Goal: Transaction & Acquisition: Purchase product/service

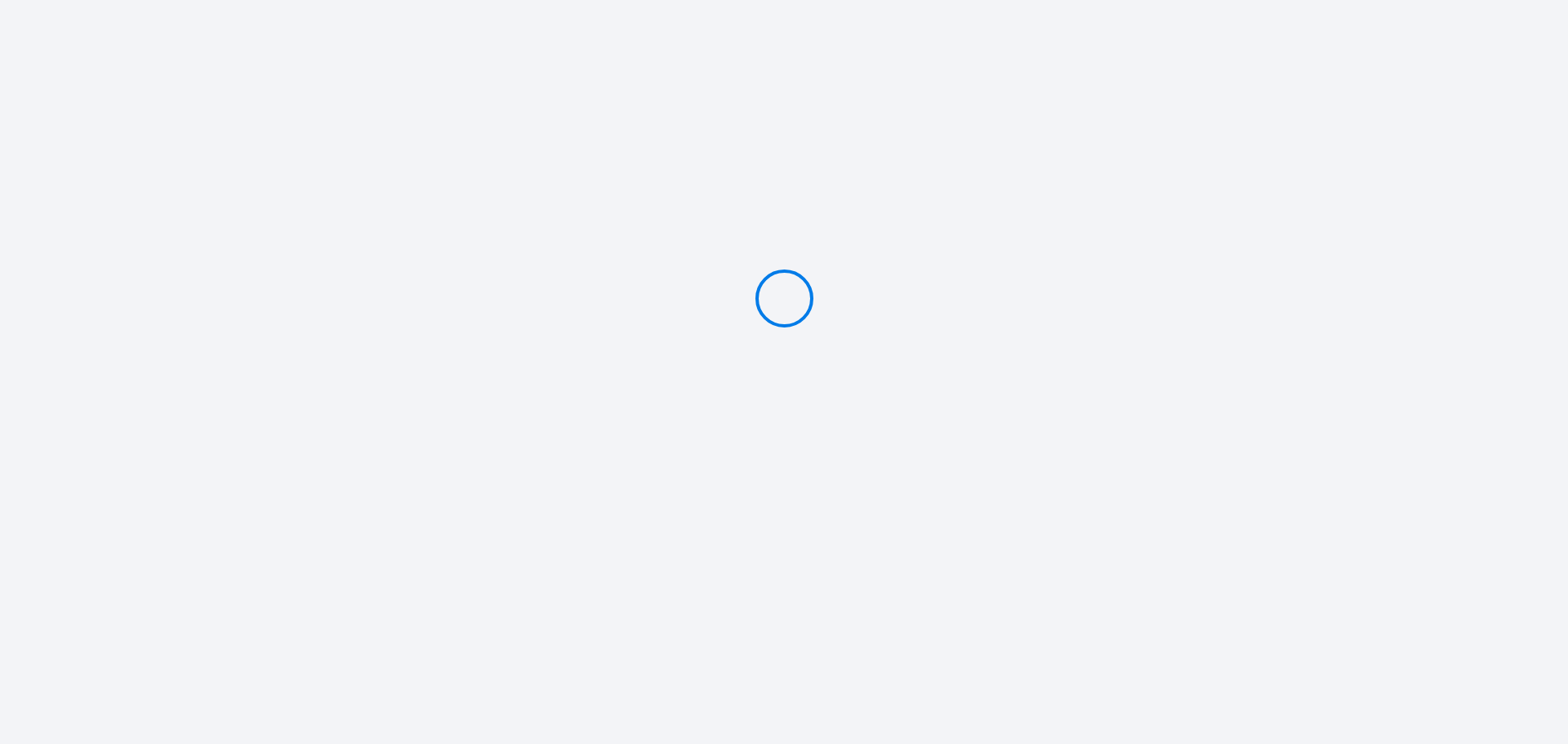
type input "Deposit 300 €"
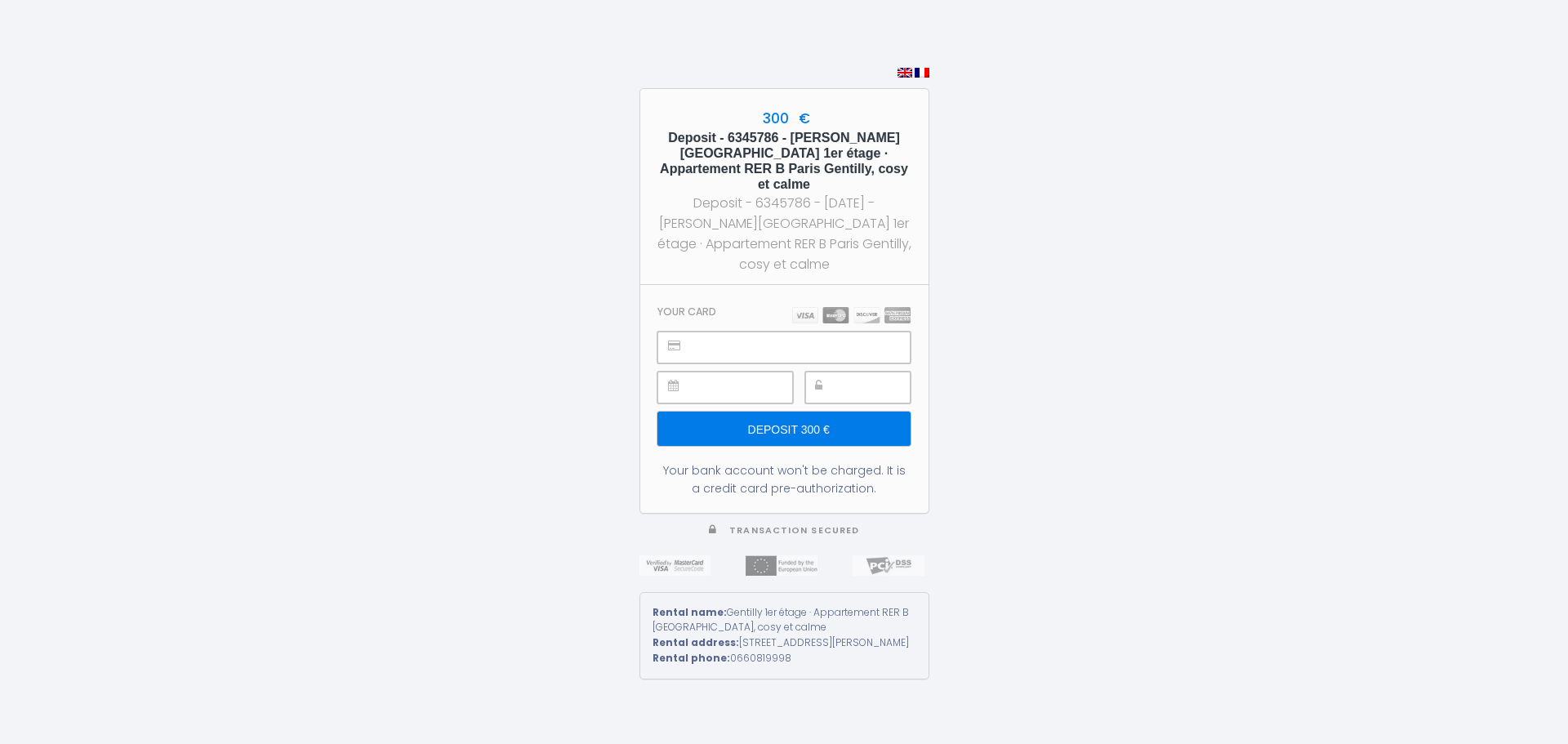
drag, startPoint x: 657, startPoint y: 135, endPoint x: 883, endPoint y: 163, distance: 227.7
click at [883, 163] on h5 "Deposit - 6345786 - [PERSON_NAME][GEOGRAPHIC_DATA] 1er étage · Appartement RER …" at bounding box center [784, 161] width 259 height 63
copy h5 "Deposit - 6345786 - [PERSON_NAME][GEOGRAPHIC_DATA] 1er étage · Appartement RER …"
click at [837, 372] on div at bounding box center [858, 388] width 105 height 32
click at [818, 412] on input "Deposit 300 €" at bounding box center [783, 429] width 252 height 34
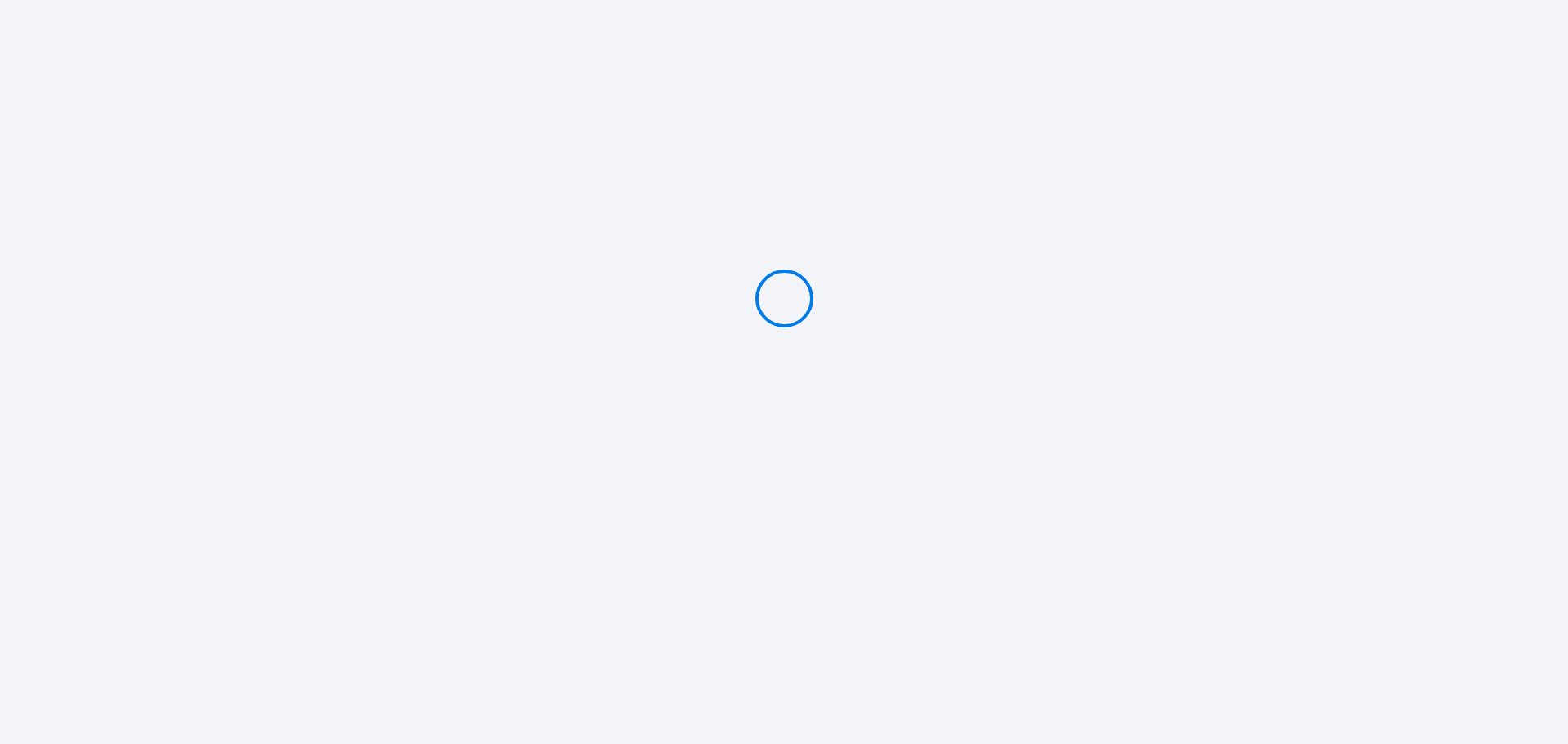
type input "Deposit 300 €"
